Goal: Find specific page/section: Find specific page/section

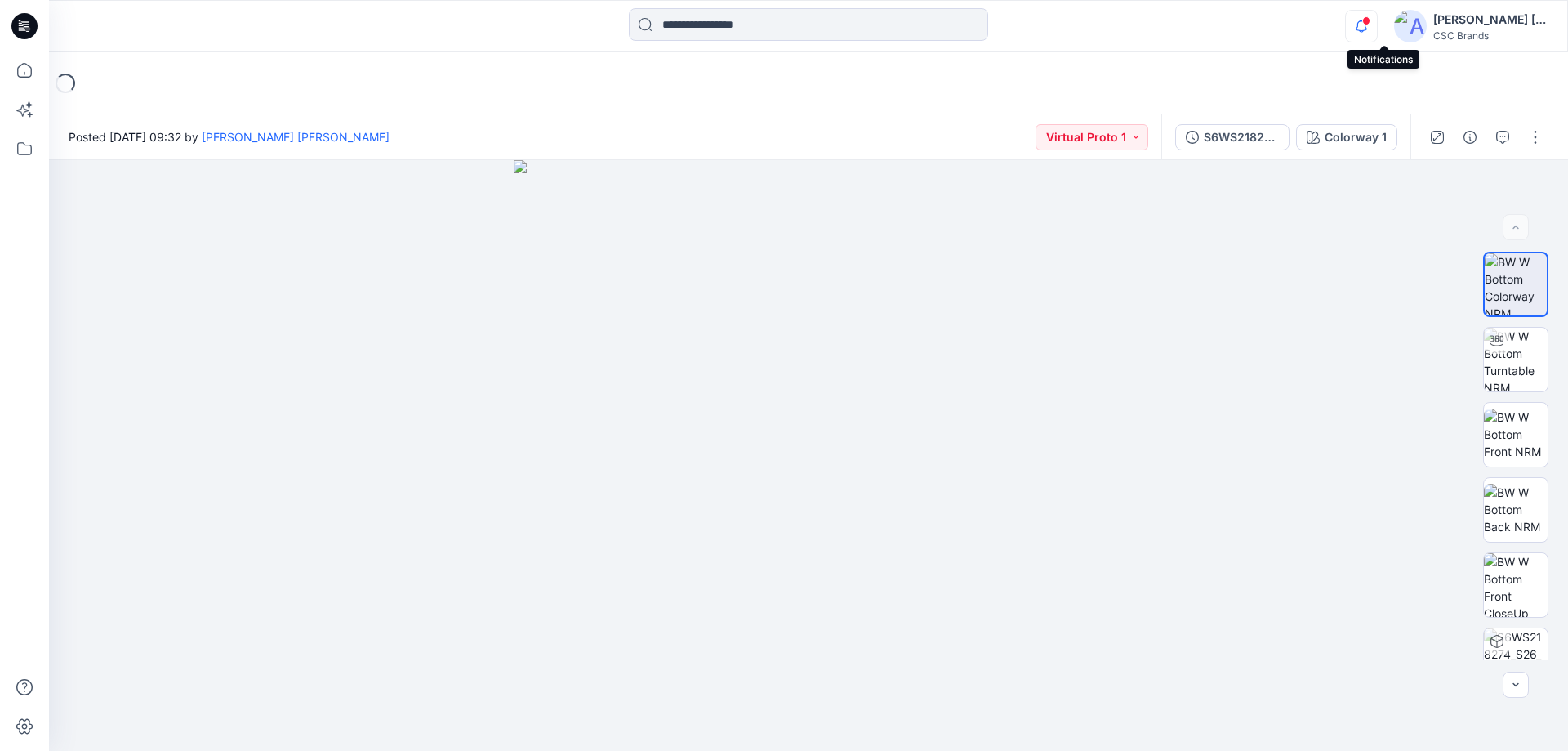
click at [1377, 20] on icon "button" at bounding box center [1362, 26] width 31 height 33
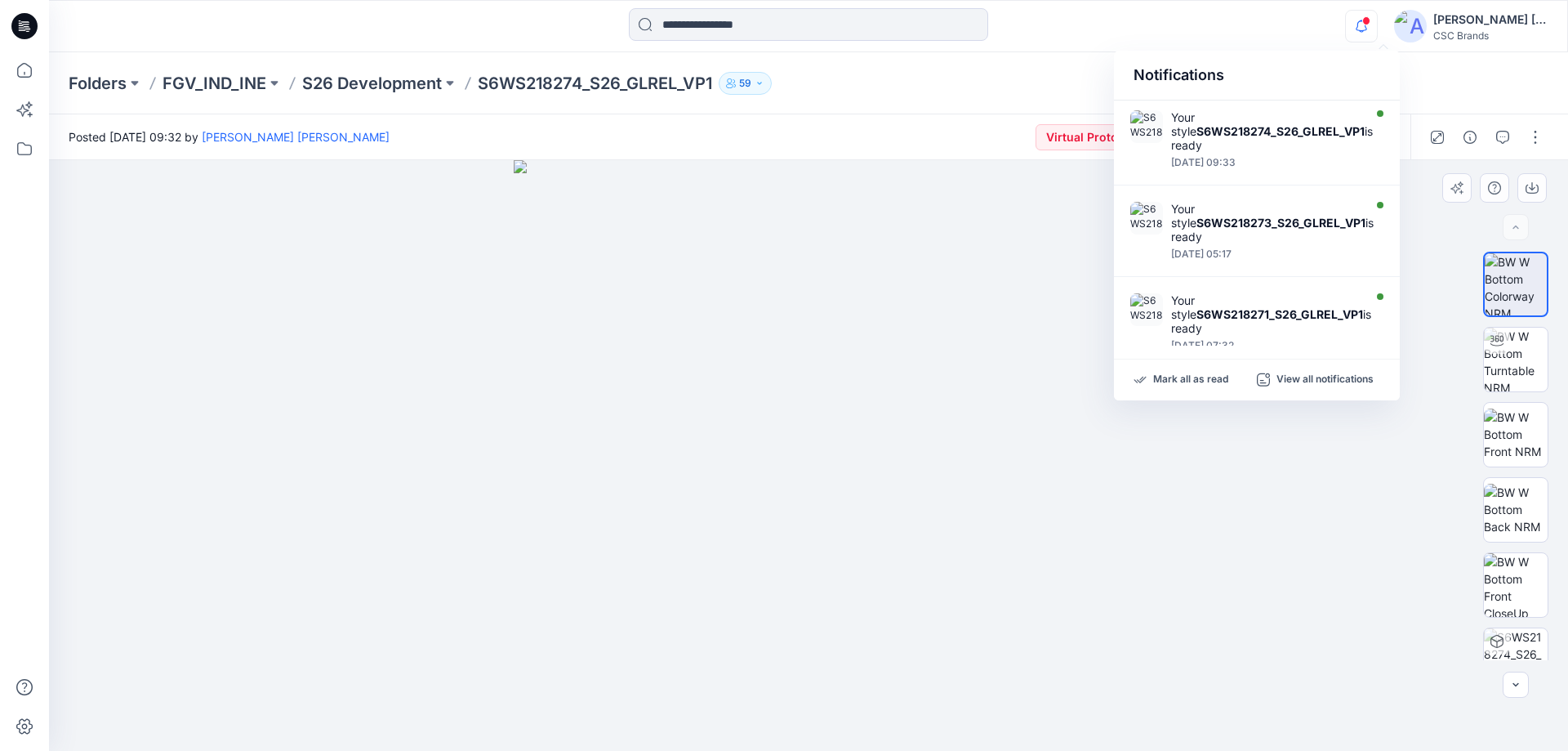
drag, startPoint x: 327, startPoint y: 381, endPoint x: 414, endPoint y: 406, distance: 90.5
click at [327, 382] on div at bounding box center [809, 456] width 1519 height 591
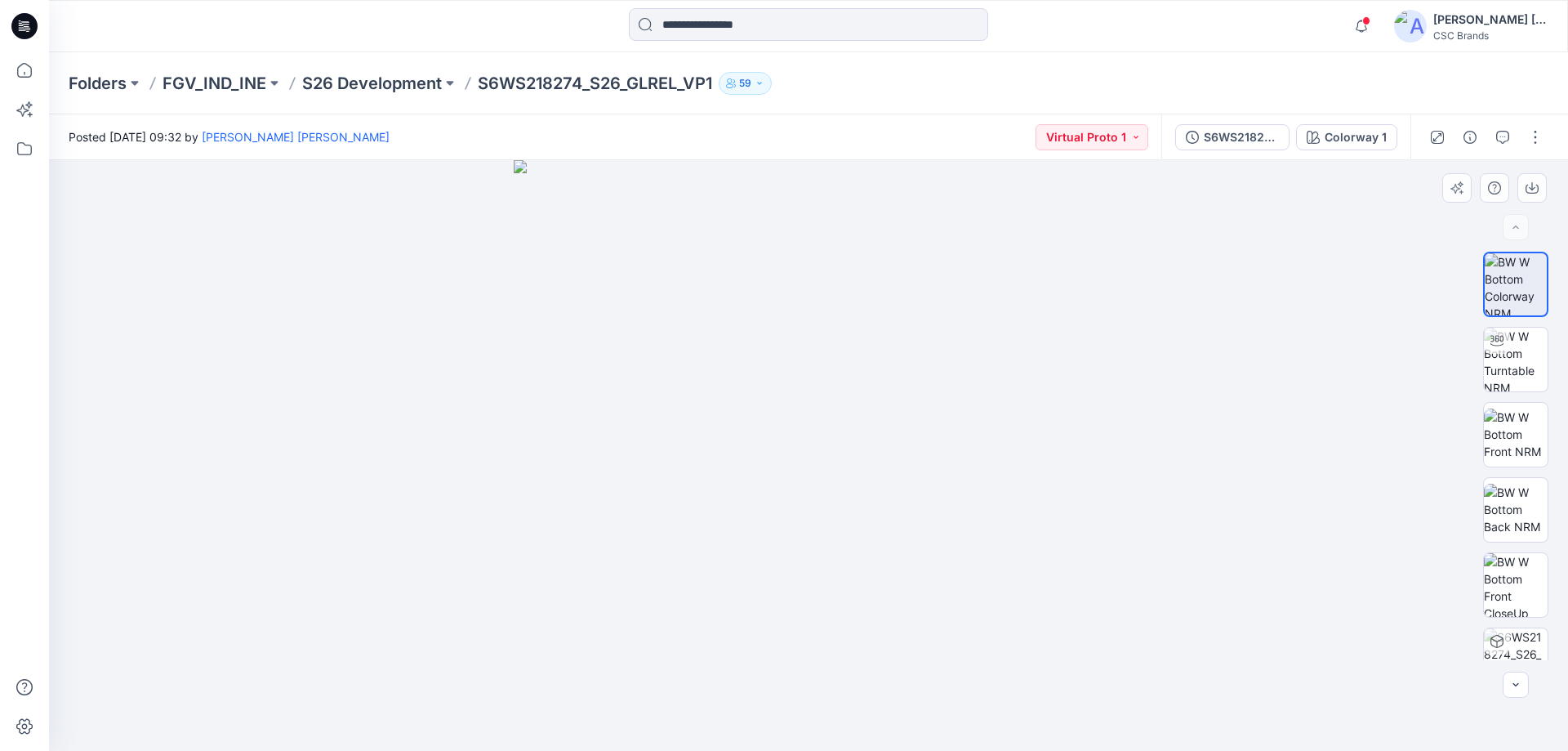
drag, startPoint x: 642, startPoint y: 447, endPoint x: 687, endPoint y: 727, distance: 283.6
click at [683, 730] on img at bounding box center [809, 456] width 591 height 591
click at [213, 74] on p "FGV_IND_INE" at bounding box center [213, 83] width 103 height 23
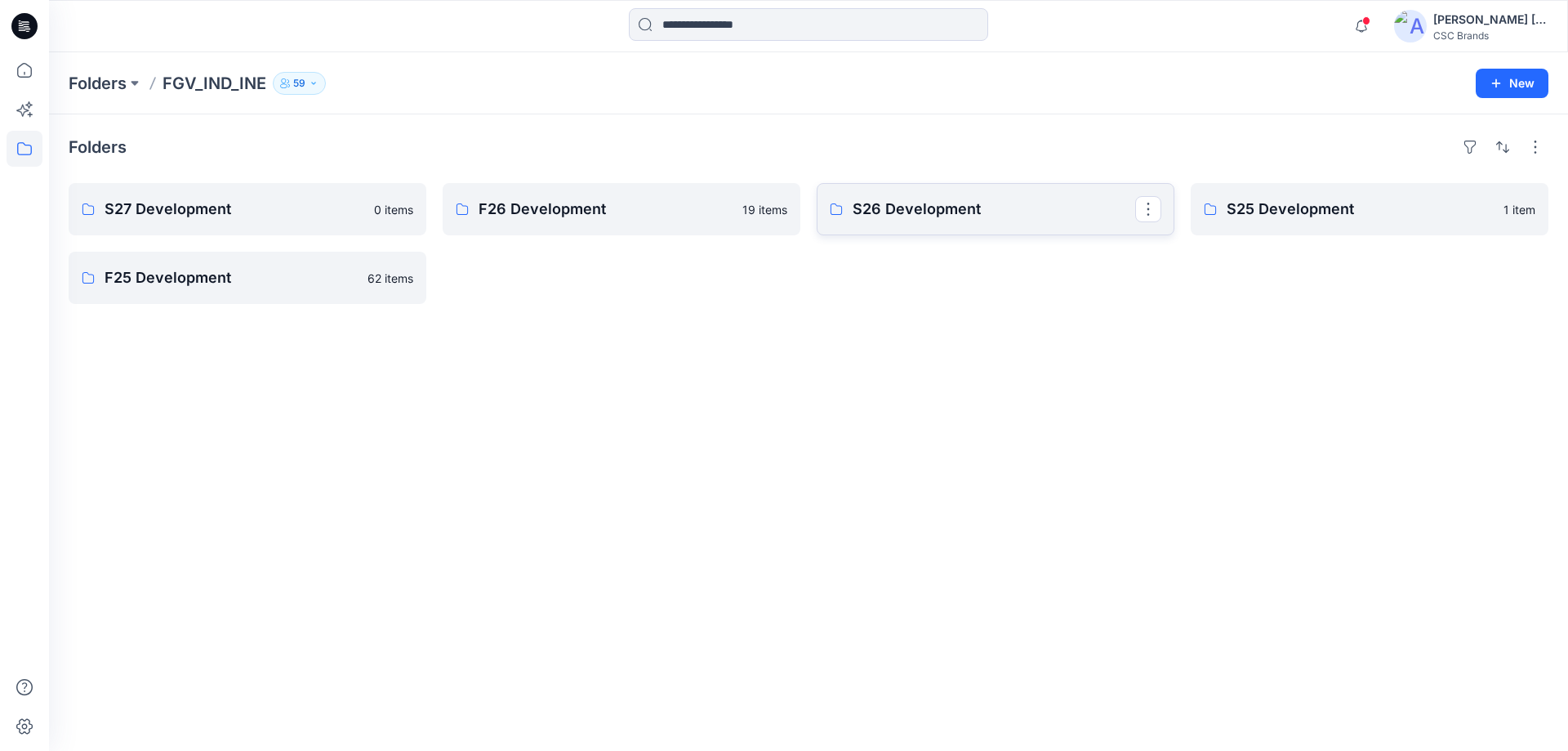
click at [949, 201] on p "S26 Development" at bounding box center [994, 209] width 283 height 23
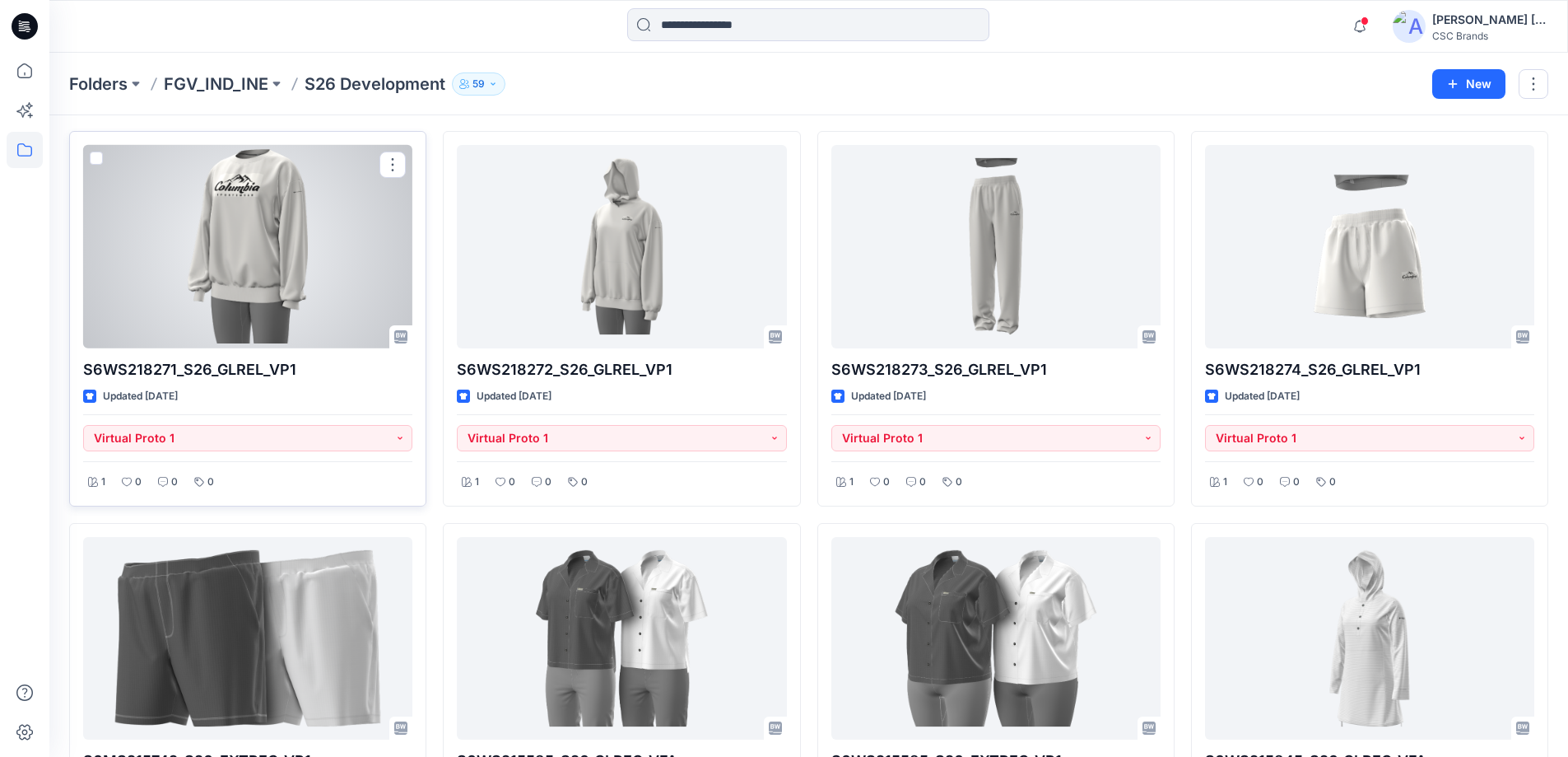
scroll to position [83, 0]
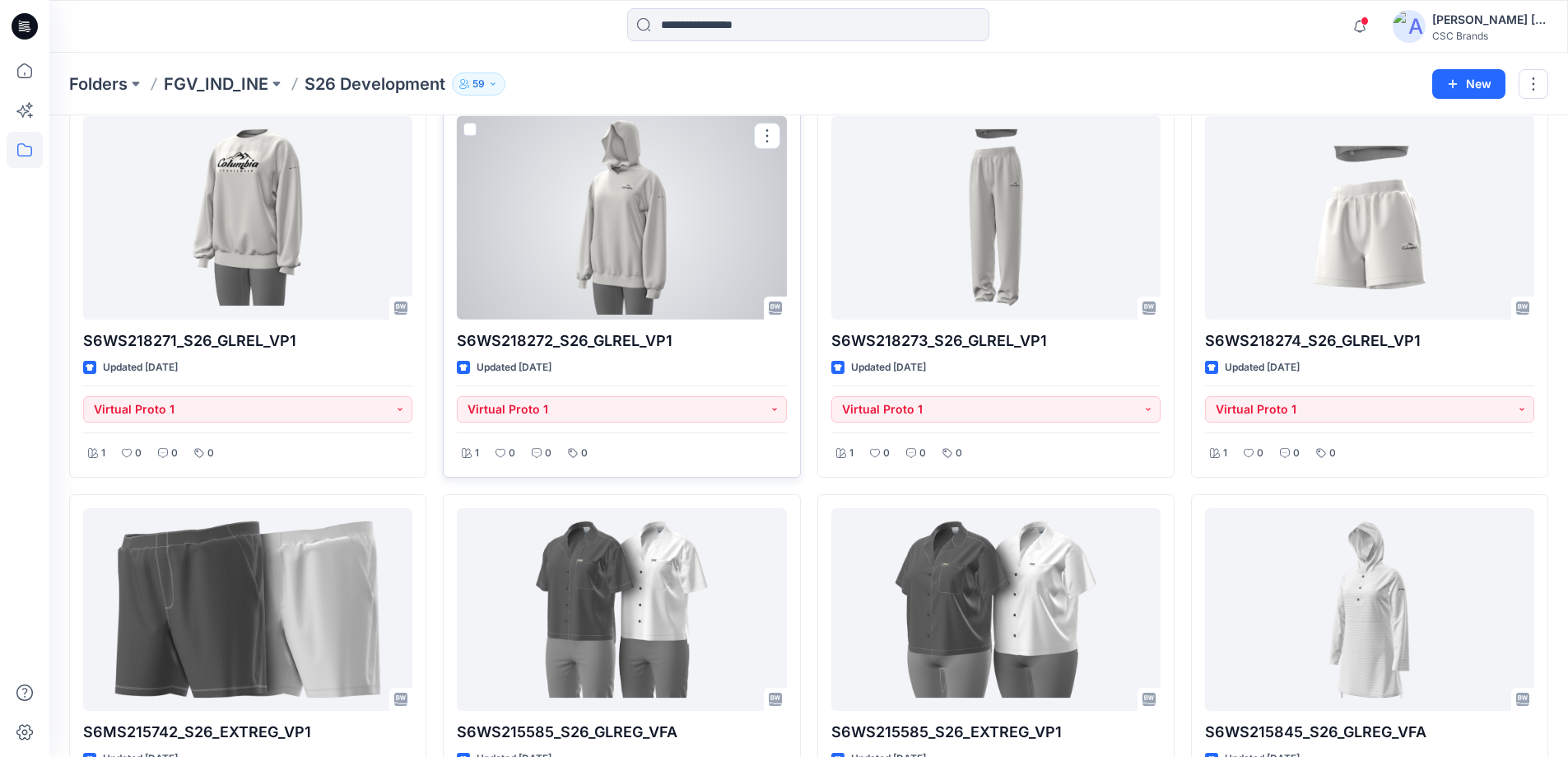
click at [709, 241] on div at bounding box center [622, 217] width 330 height 203
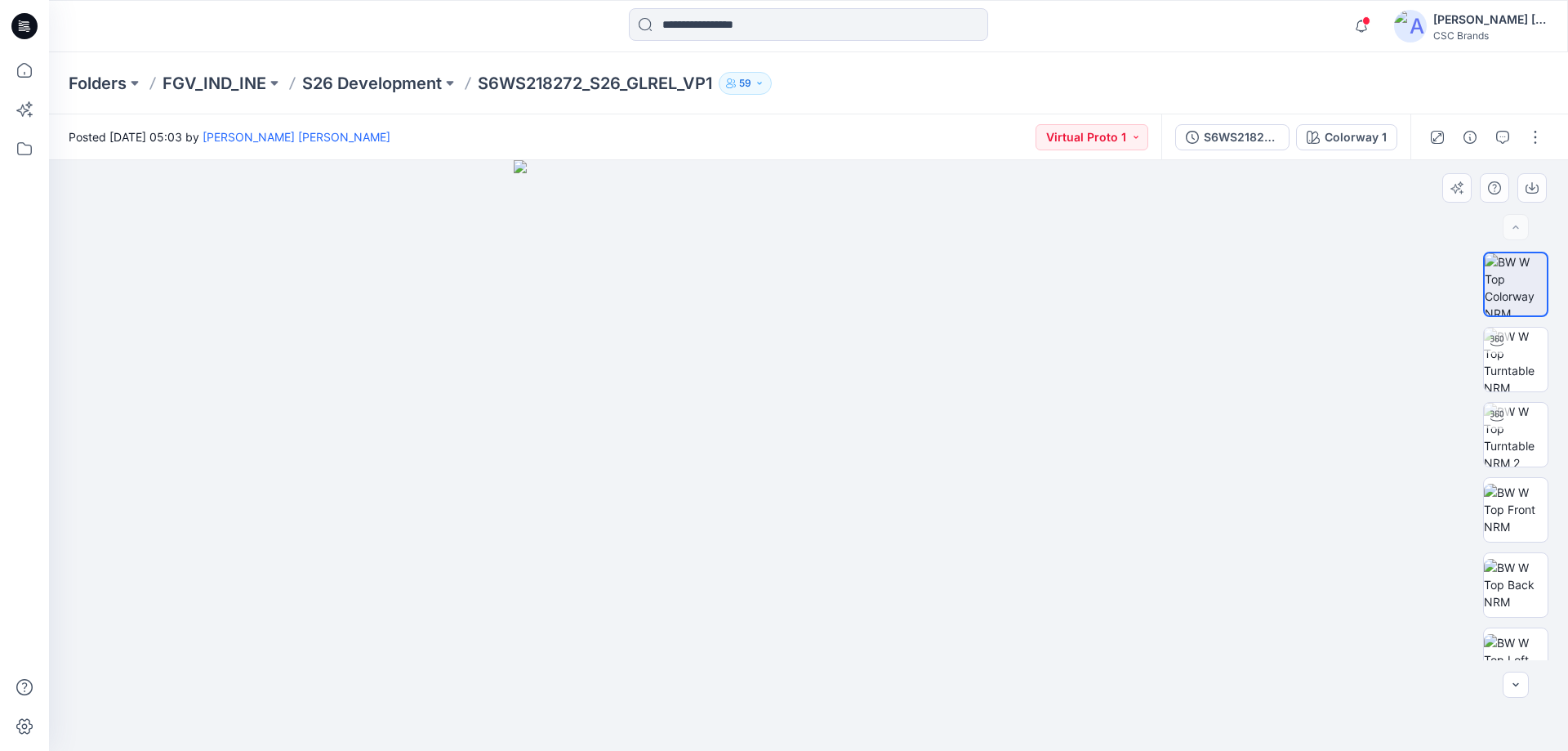
drag, startPoint x: 933, startPoint y: 409, endPoint x: 810, endPoint y: 406, distance: 123.0
click at [810, 406] on img at bounding box center [809, 456] width 591 height 591
click at [1519, 365] on img at bounding box center [1516, 359] width 64 height 64
drag, startPoint x: 819, startPoint y: 472, endPoint x: 850, endPoint y: 471, distance: 31.0
click at [850, 471] on div at bounding box center [809, 456] width 1519 height 591
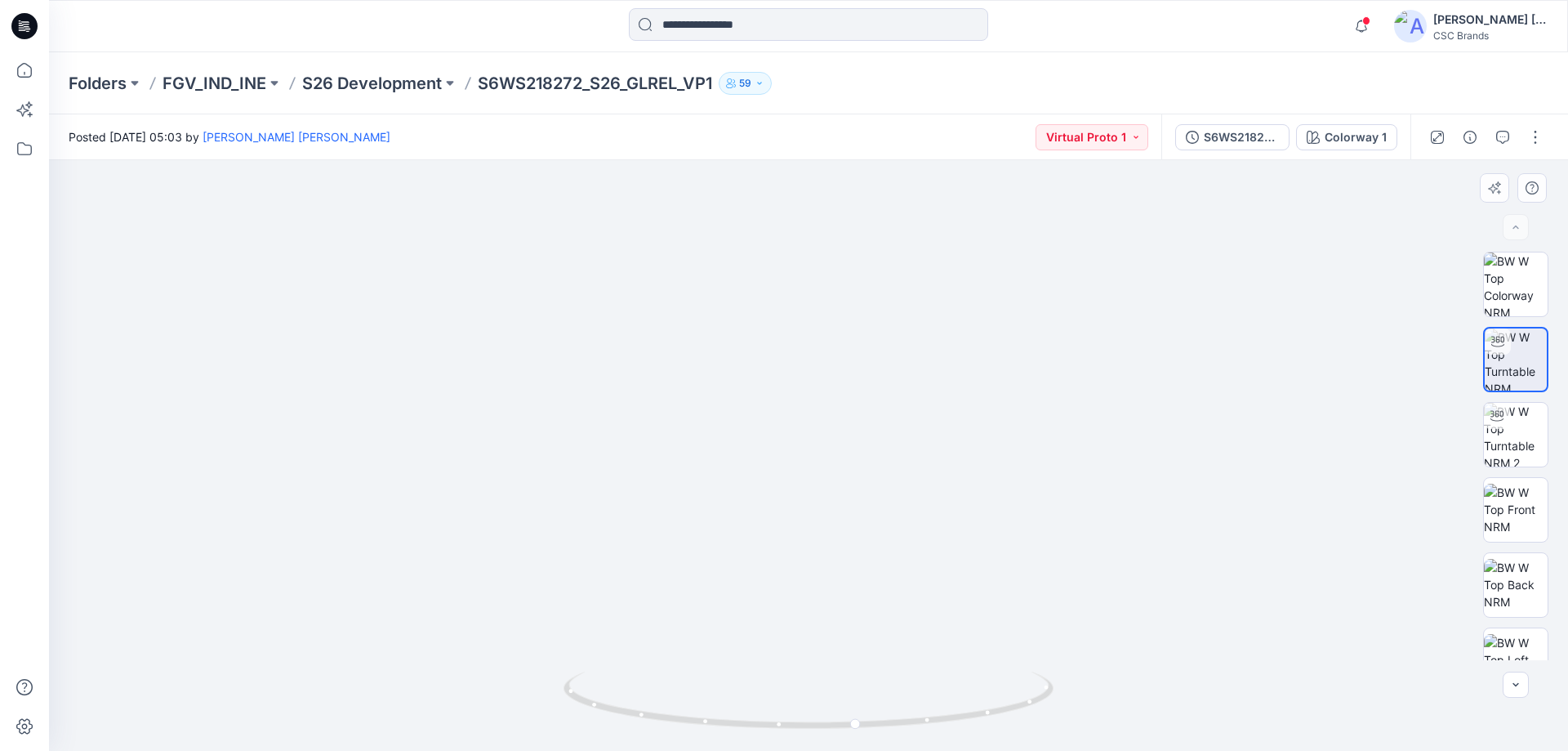
drag, startPoint x: 950, startPoint y: 450, endPoint x: 895, endPoint y: 666, distance: 222.9
click at [895, 673] on div at bounding box center [809, 456] width 1519 height 591
drag, startPoint x: 922, startPoint y: 590, endPoint x: 843, endPoint y: 592, distance: 79.0
click at [843, 592] on img at bounding box center [805, 334] width 1527 height 834
click at [792, 645] on img at bounding box center [805, 334] width 1527 height 834
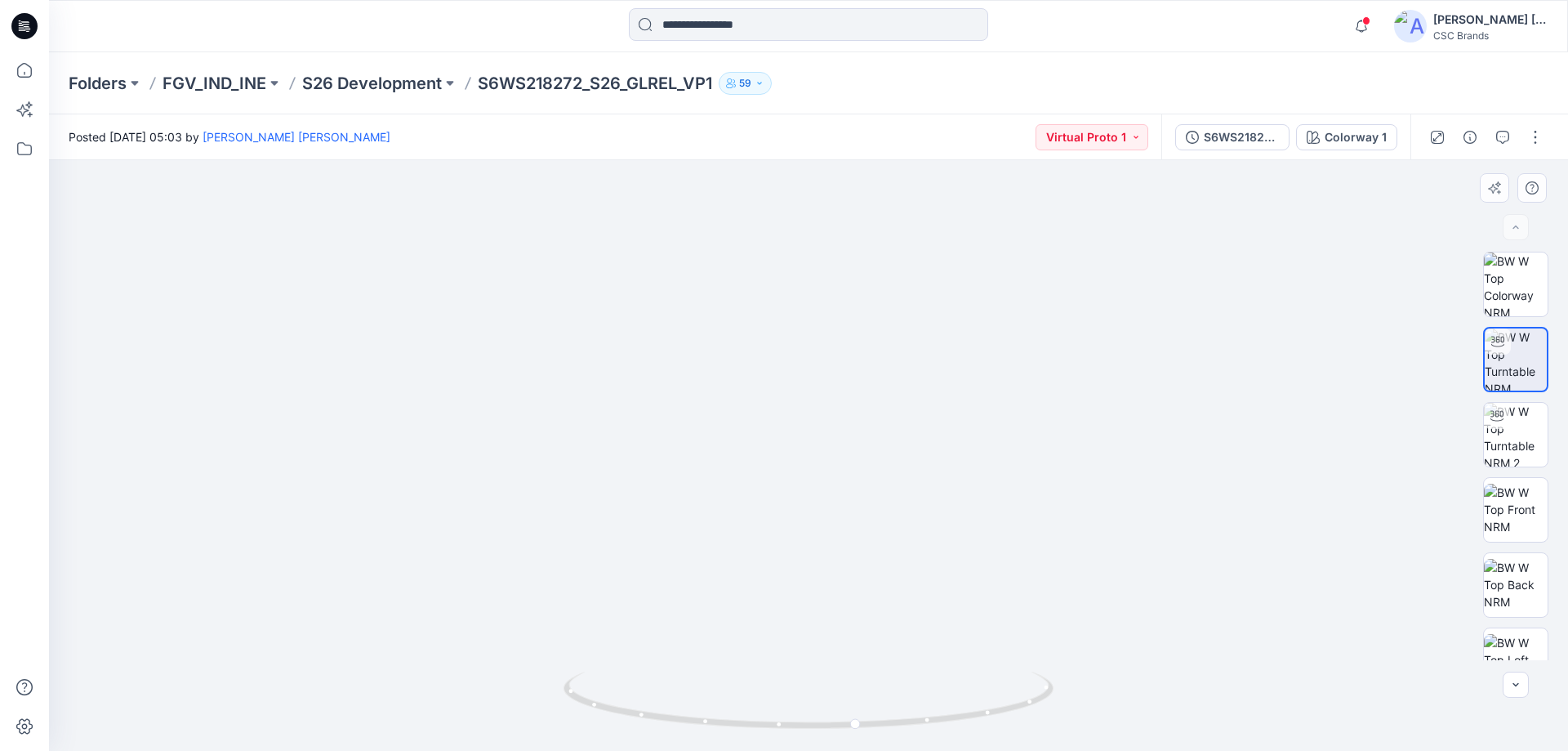
drag, startPoint x: 662, startPoint y: 609, endPoint x: 806, endPoint y: 620, distance: 144.4
click at [743, 608] on img at bounding box center [812, 333] width 1527 height 836
drag, startPoint x: 971, startPoint y: 639, endPoint x: 889, endPoint y: 639, distance: 82.0
click at [889, 639] on img at bounding box center [809, 352] width 1370 height 794
drag, startPoint x: 861, startPoint y: 726, endPoint x: 1069, endPoint y: 726, distance: 208.0
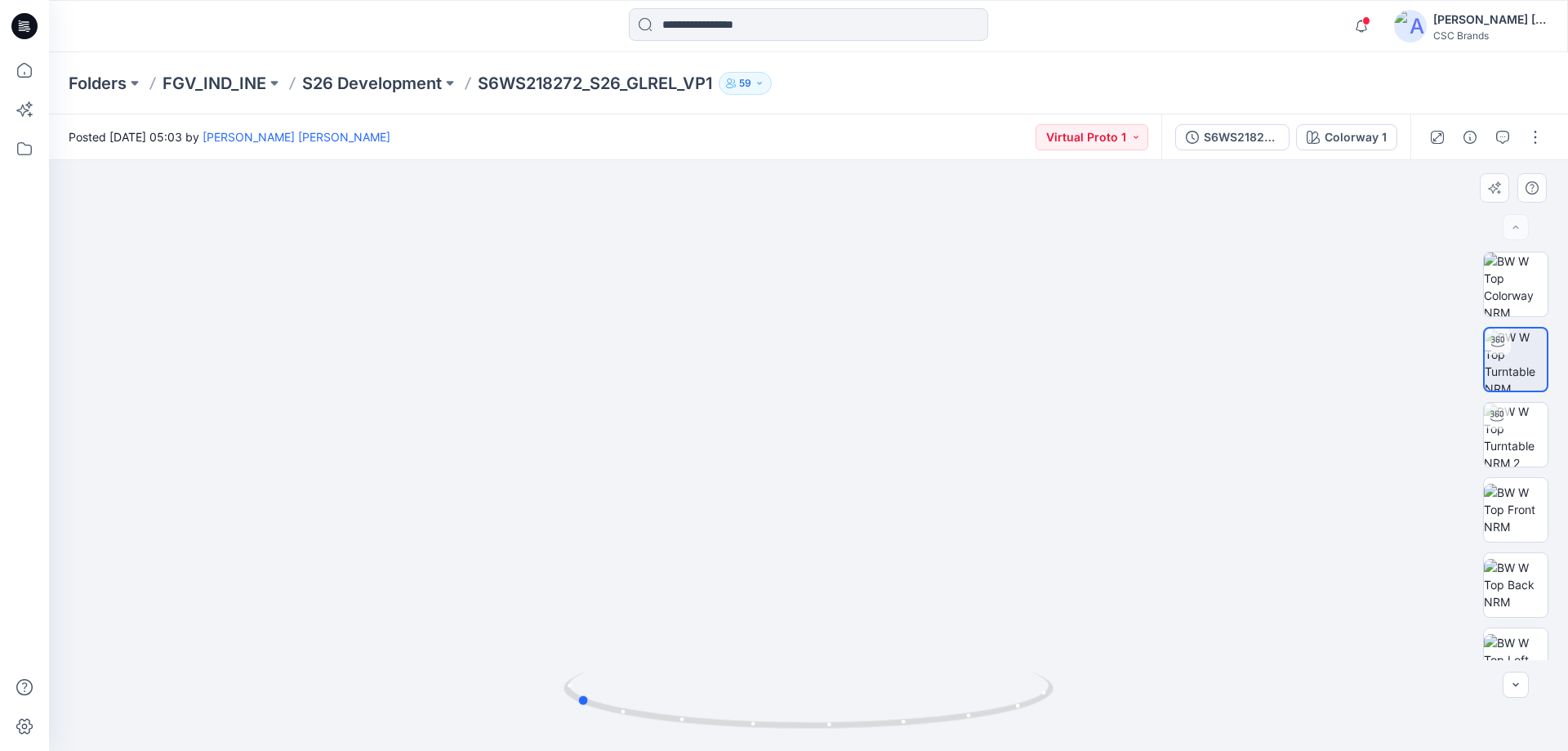
click at [1069, 726] on div at bounding box center [809, 456] width 1519 height 591
drag, startPoint x: 879, startPoint y: 568, endPoint x: 874, endPoint y: 631, distance: 63.2
click at [874, 631] on img at bounding box center [809, 385] width 1370 height 731
drag, startPoint x: 583, startPoint y: 718, endPoint x: 591, endPoint y: 719, distance: 8.1
click at [591, 719] on foreignobject at bounding box center [583, 718] width 18 height 18
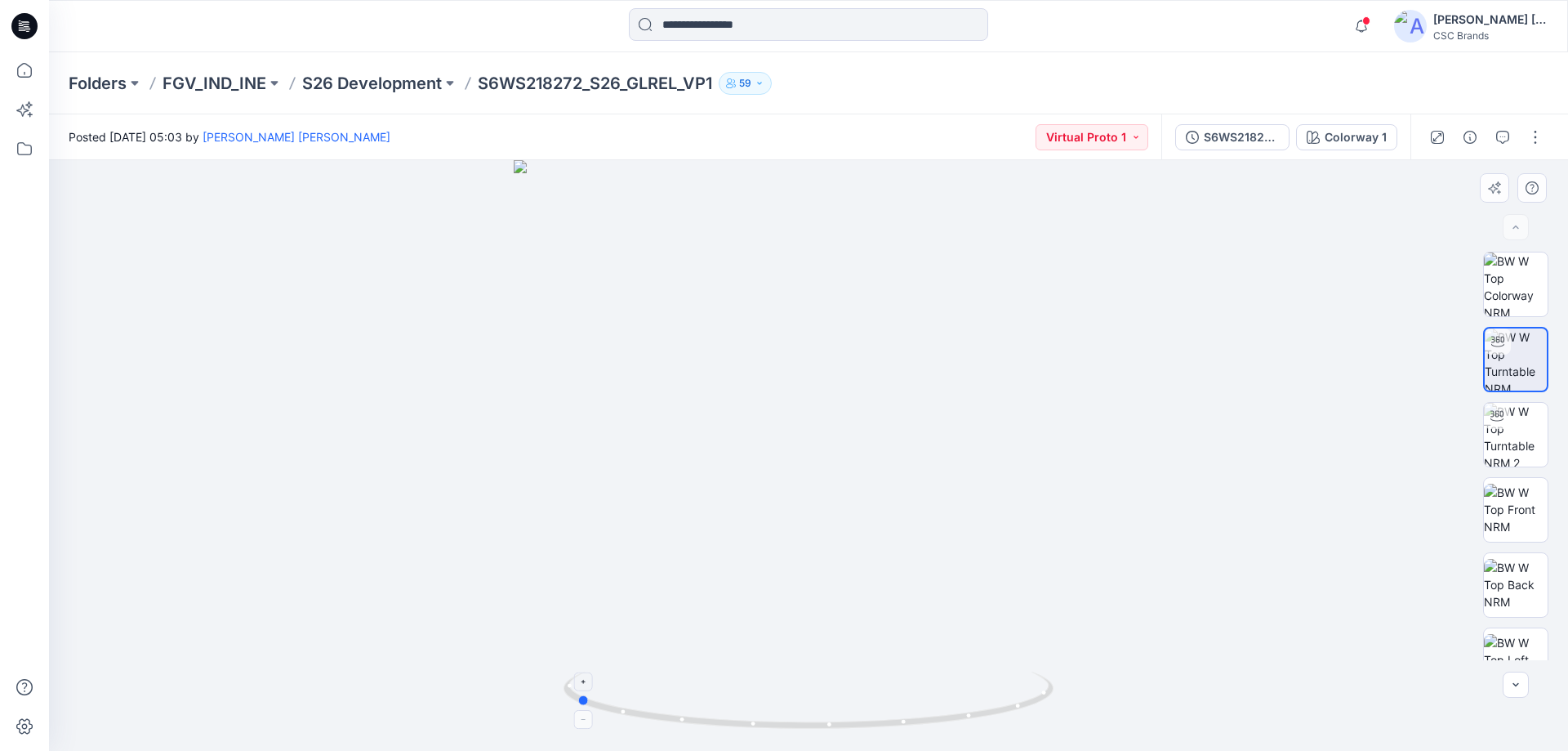
click at [585, 692] on icon at bounding box center [811, 702] width 494 height 61
click at [585, 689] on div at bounding box center [583, 681] width 18 height 18
drag, startPoint x: 811, startPoint y: 730, endPoint x: 1069, endPoint y: 738, distance: 258.1
click at [1069, 738] on div at bounding box center [809, 456] width 1519 height 591
drag, startPoint x: 1033, startPoint y: 514, endPoint x: 1034, endPoint y: 709, distance: 195.0
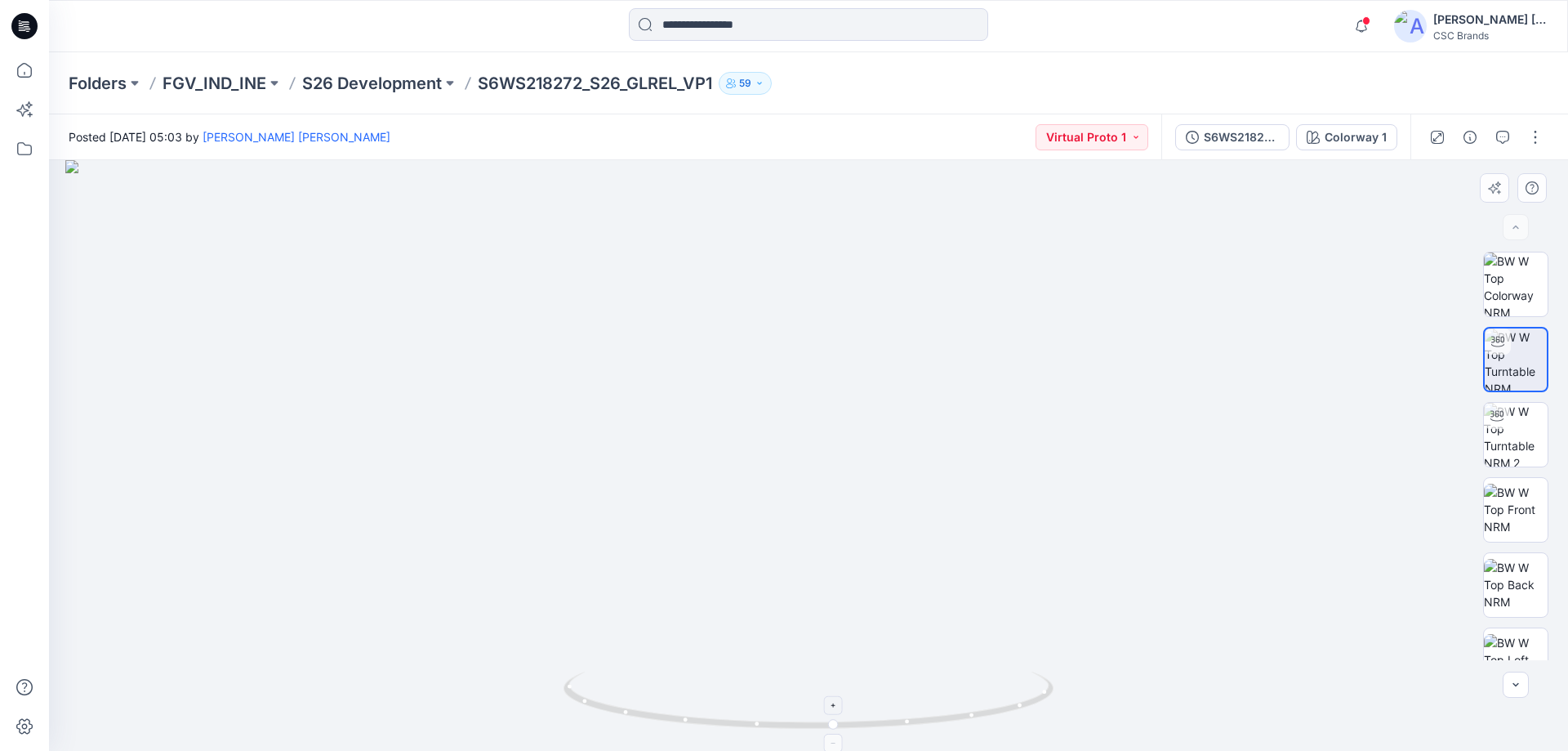
click at [1034, 709] on div at bounding box center [809, 456] width 1519 height 591
click at [1517, 516] on img at bounding box center [1516, 509] width 64 height 51
drag, startPoint x: 989, startPoint y: 568, endPoint x: 959, endPoint y: 615, distance: 55.8
click at [949, 610] on img at bounding box center [809, 456] width 591 height 591
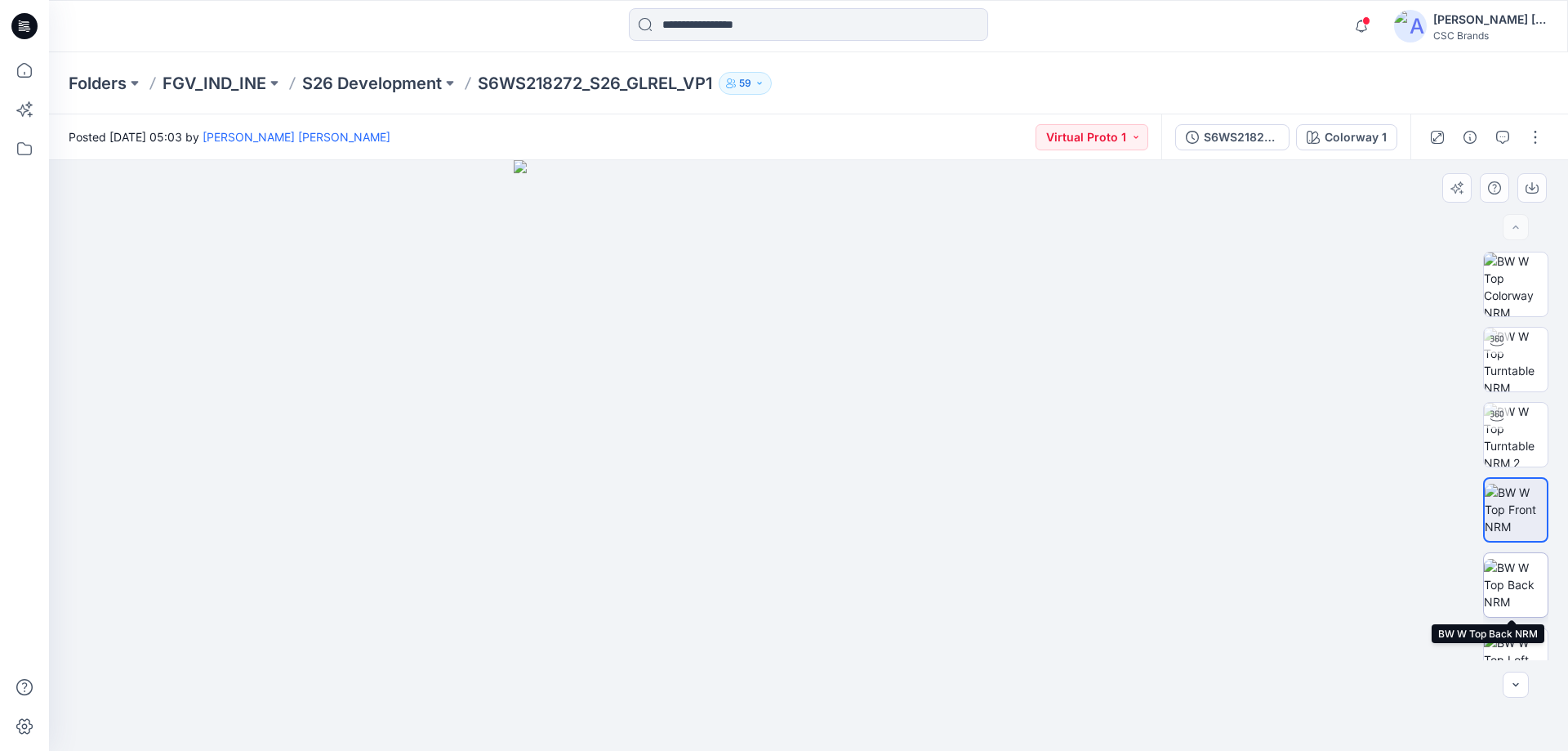
click at [1523, 578] on img at bounding box center [1516, 584] width 64 height 51
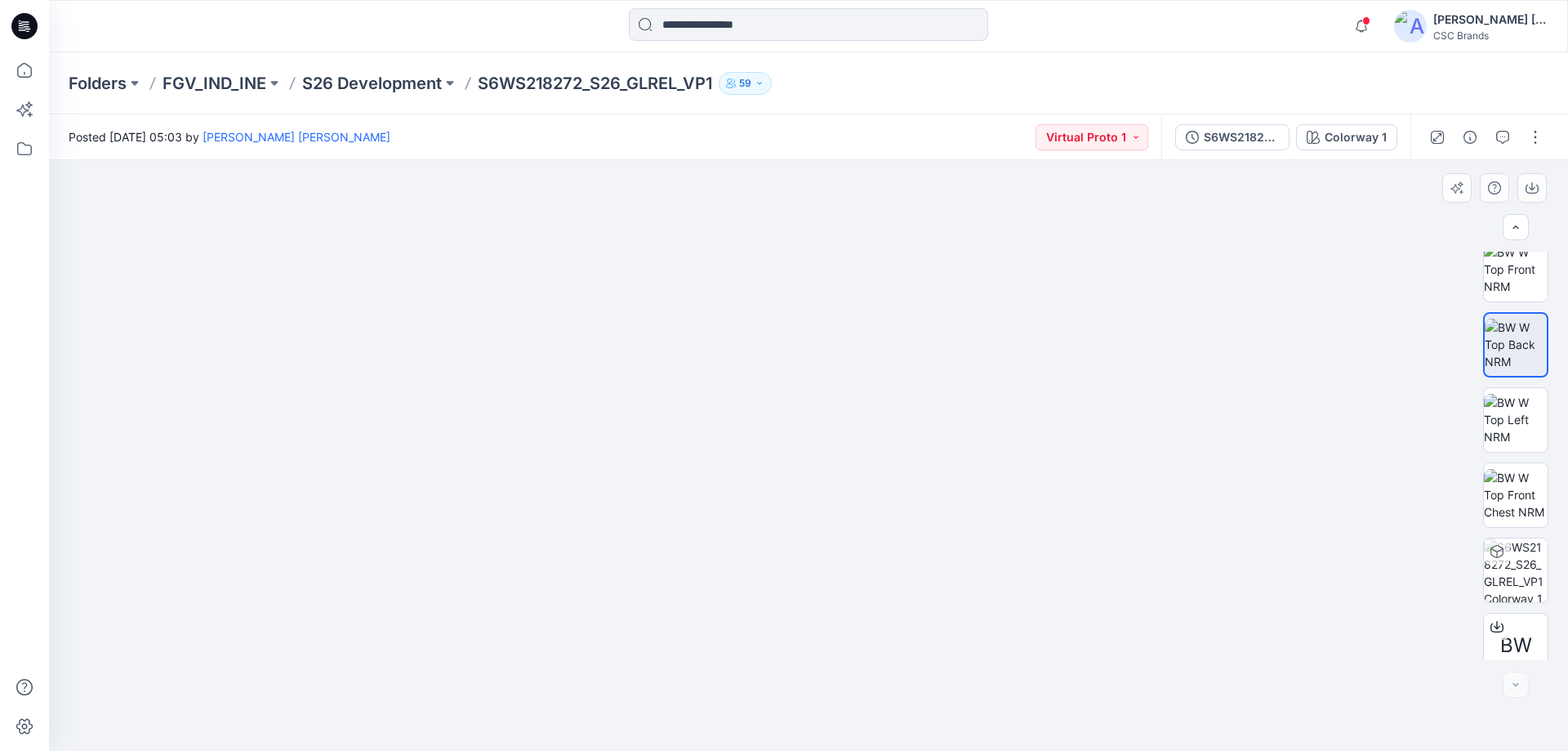
scroll to position [258, 0]
drag, startPoint x: 818, startPoint y: 635, endPoint x: 845, endPoint y: 121, distance: 514.7
click at [845, 125] on div "Posted [DATE] 05:03 by [PERSON_NAME] [PERSON_NAME] Virtual Proto 1 S6WS218272_S…" at bounding box center [809, 431] width 1519 height 636
click at [1507, 406] on img at bounding box center [1516, 401] width 64 height 51
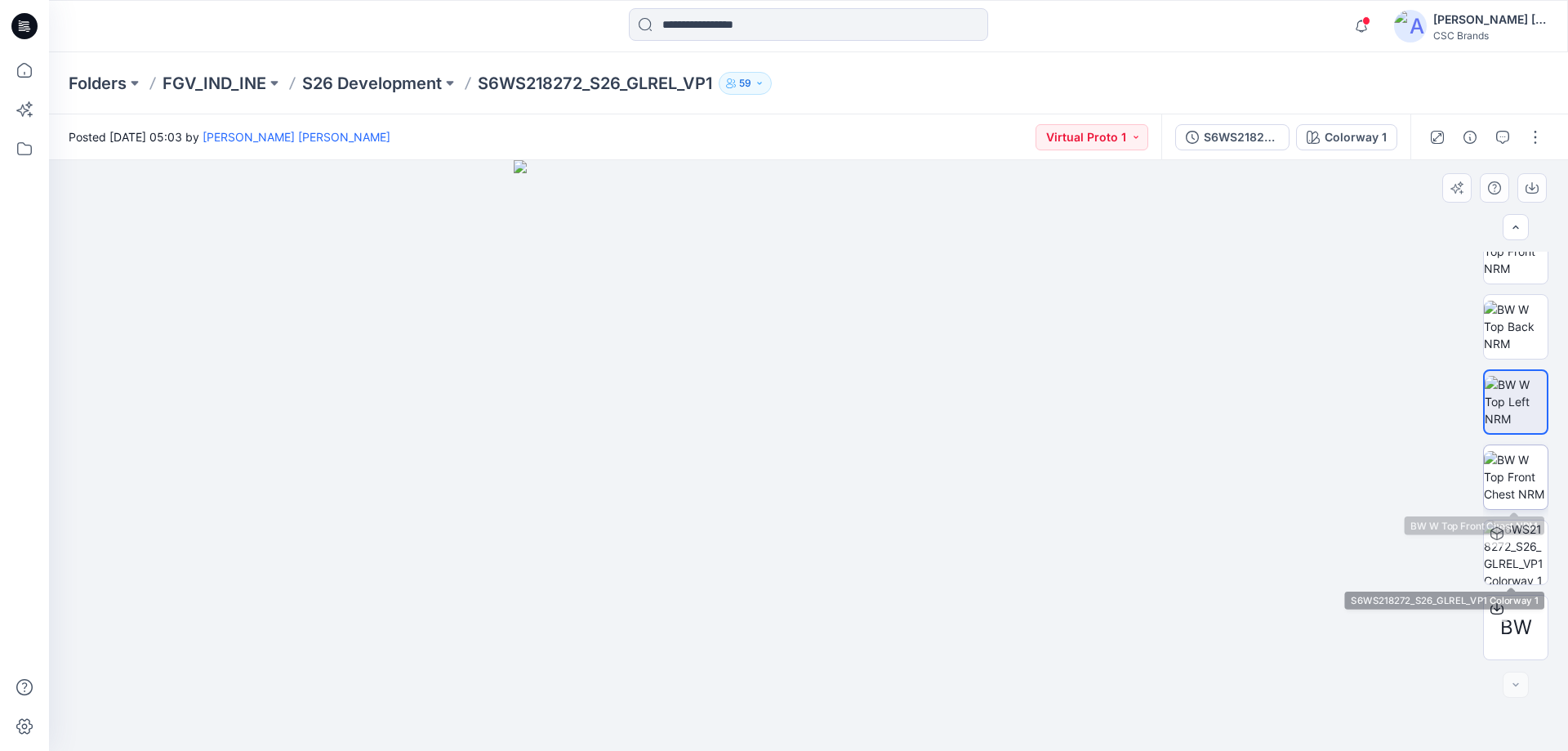
click at [1521, 489] on img at bounding box center [1516, 476] width 64 height 51
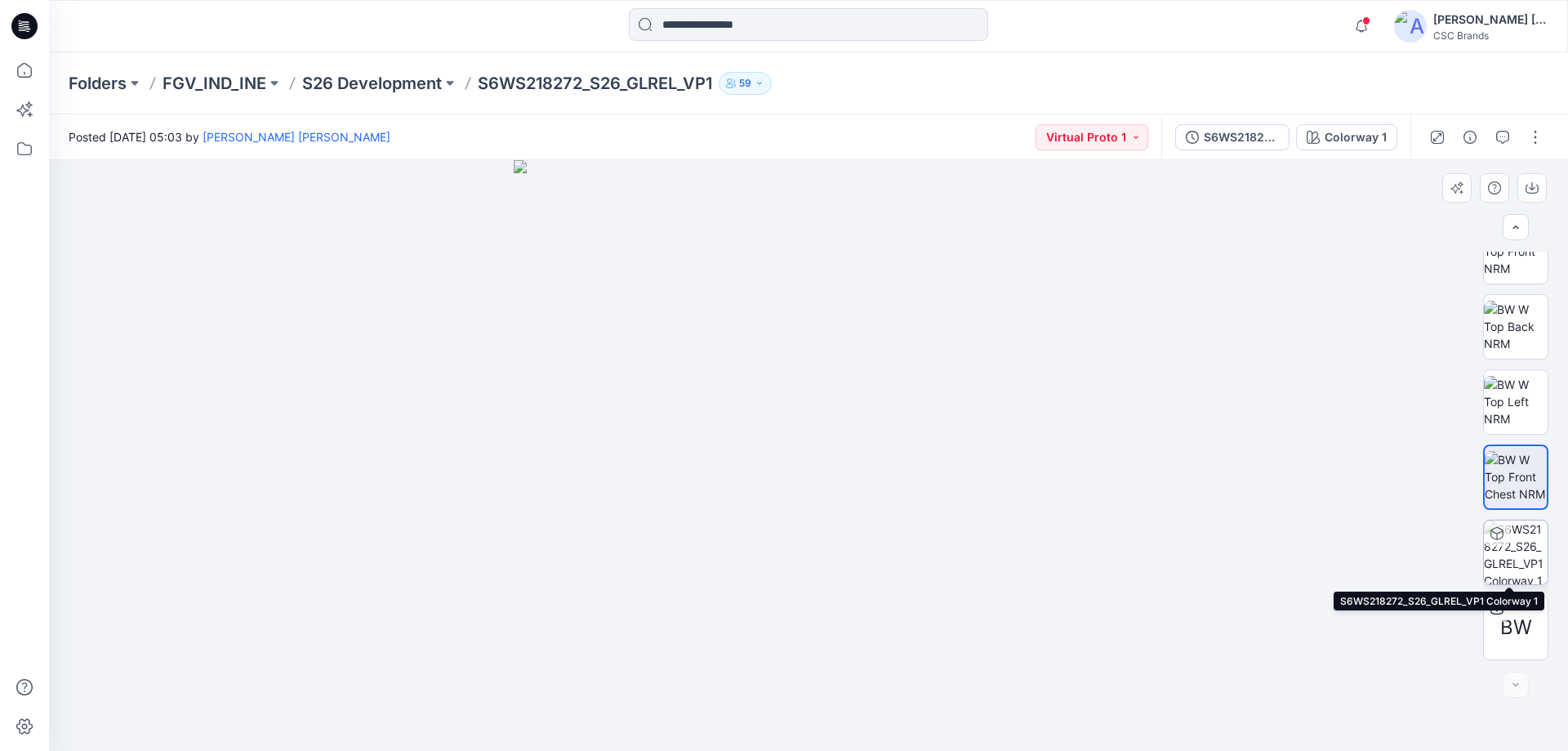
click at [1499, 552] on img at bounding box center [1516, 552] width 64 height 64
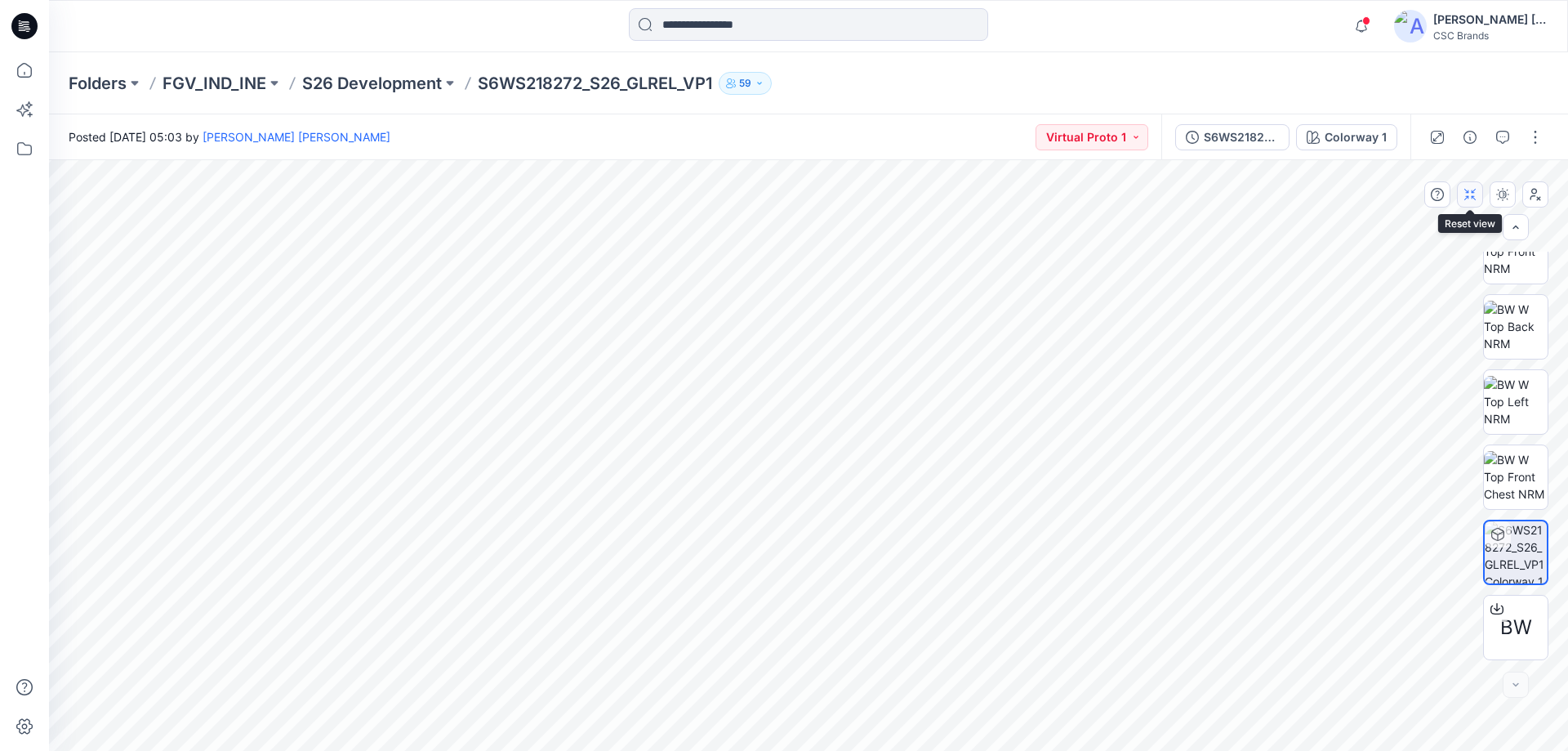
click at [1475, 199] on icon "button" at bounding box center [1471, 195] width 14 height 14
click at [1505, 200] on icon "button" at bounding box center [1502, 195] width 14 height 14
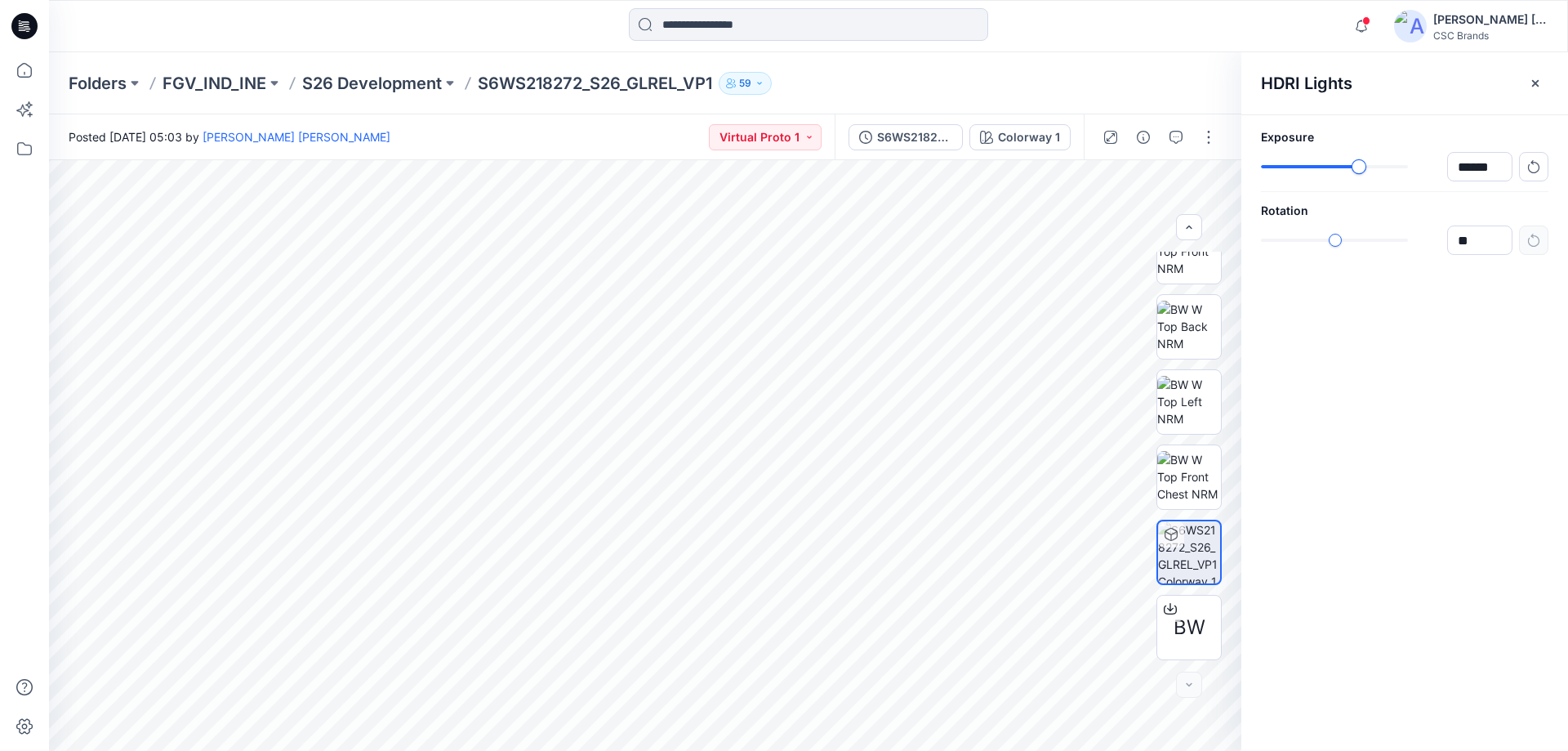
click at [1358, 167] on div "slider-ex-1" at bounding box center [1359, 166] width 14 height 14
click at [1534, 166] on icon "button" at bounding box center [1534, 167] width 14 height 14
type input "******"
click at [1356, 168] on div at bounding box center [1334, 167] width 147 height 12
click at [1197, 471] on img at bounding box center [1189, 476] width 64 height 51
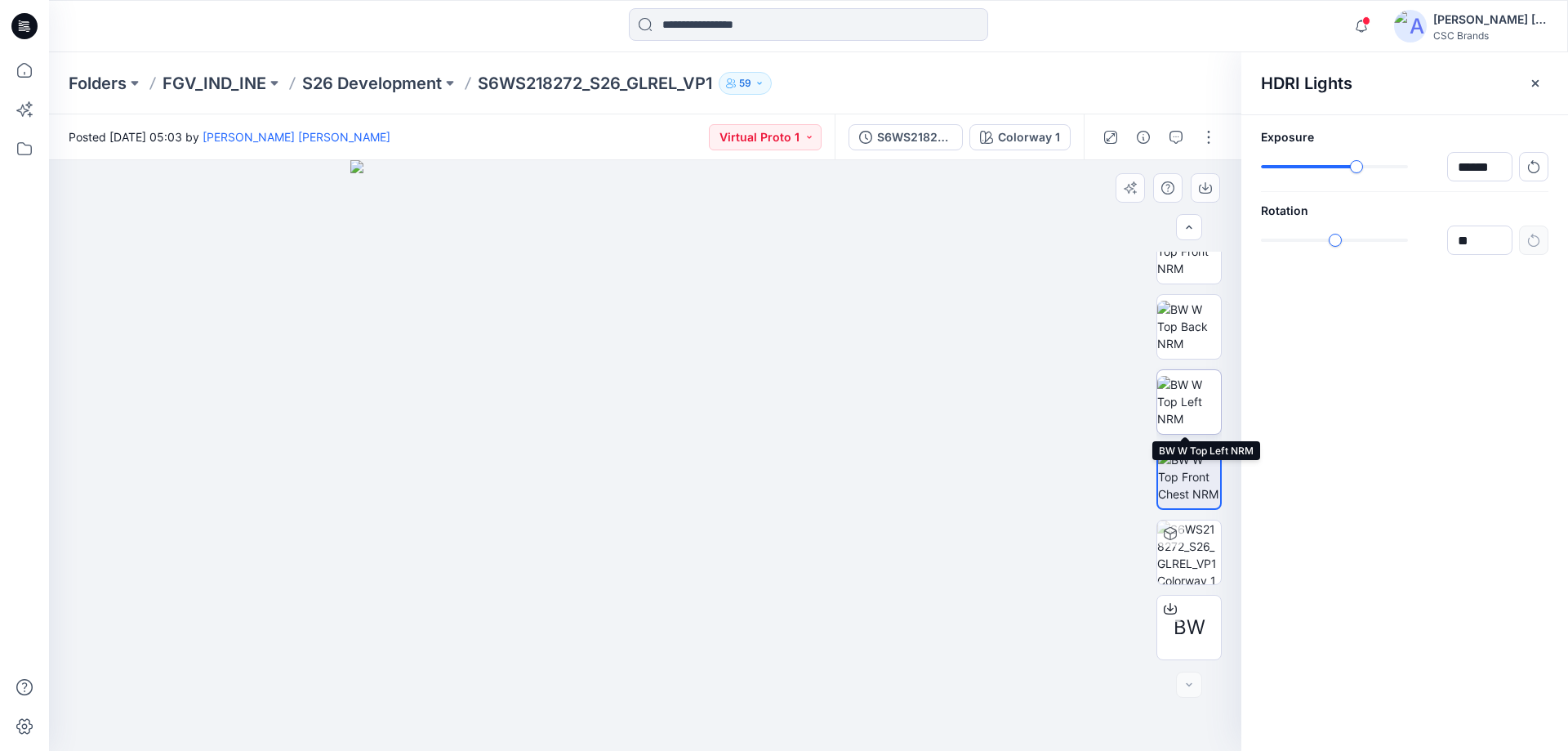
click at [1185, 411] on img at bounding box center [1189, 401] width 64 height 51
click at [1182, 334] on img at bounding box center [1189, 325] width 64 height 51
